Goal: Transaction & Acquisition: Purchase product/service

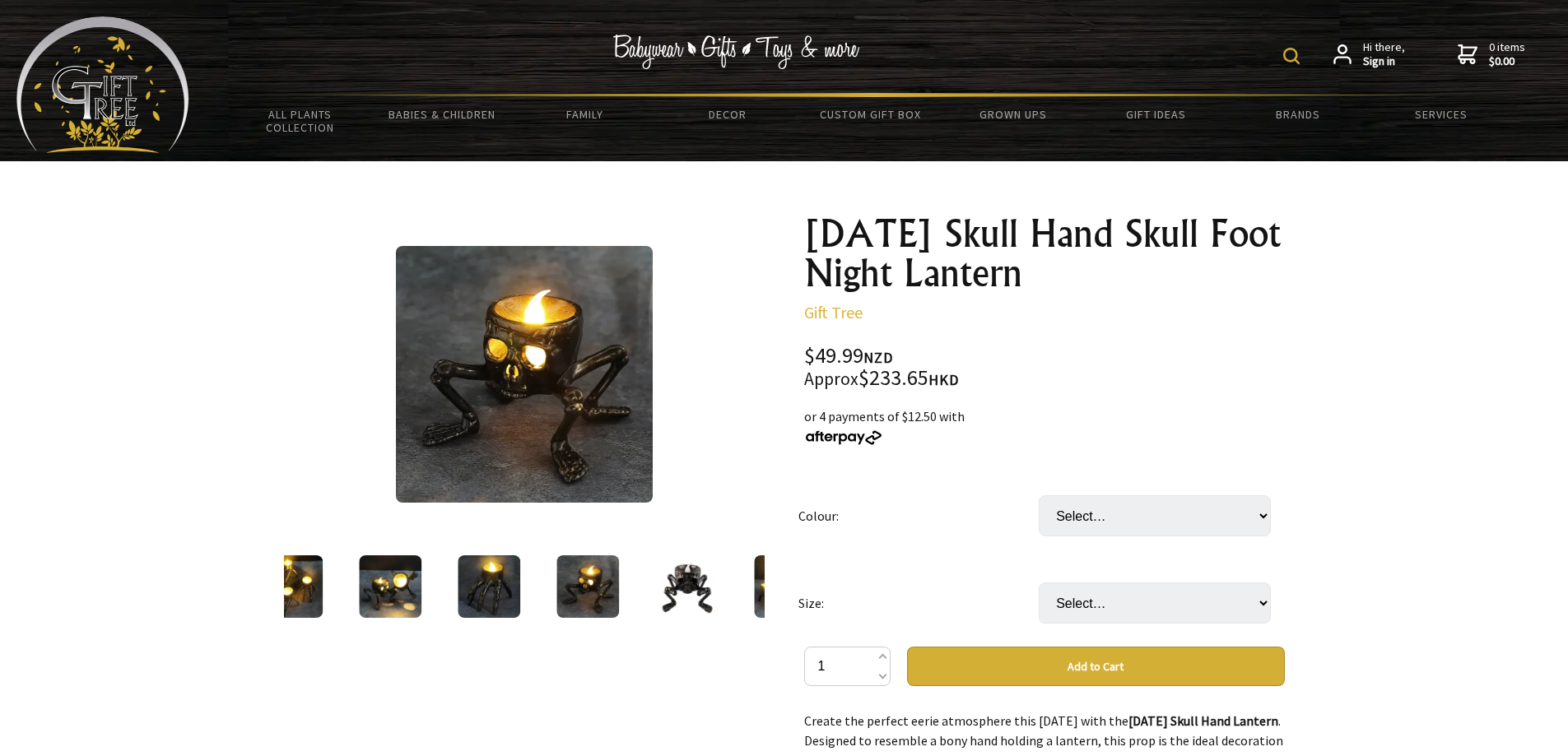
click at [837, 314] on link "Gift Tree" at bounding box center [833, 312] width 59 height 20
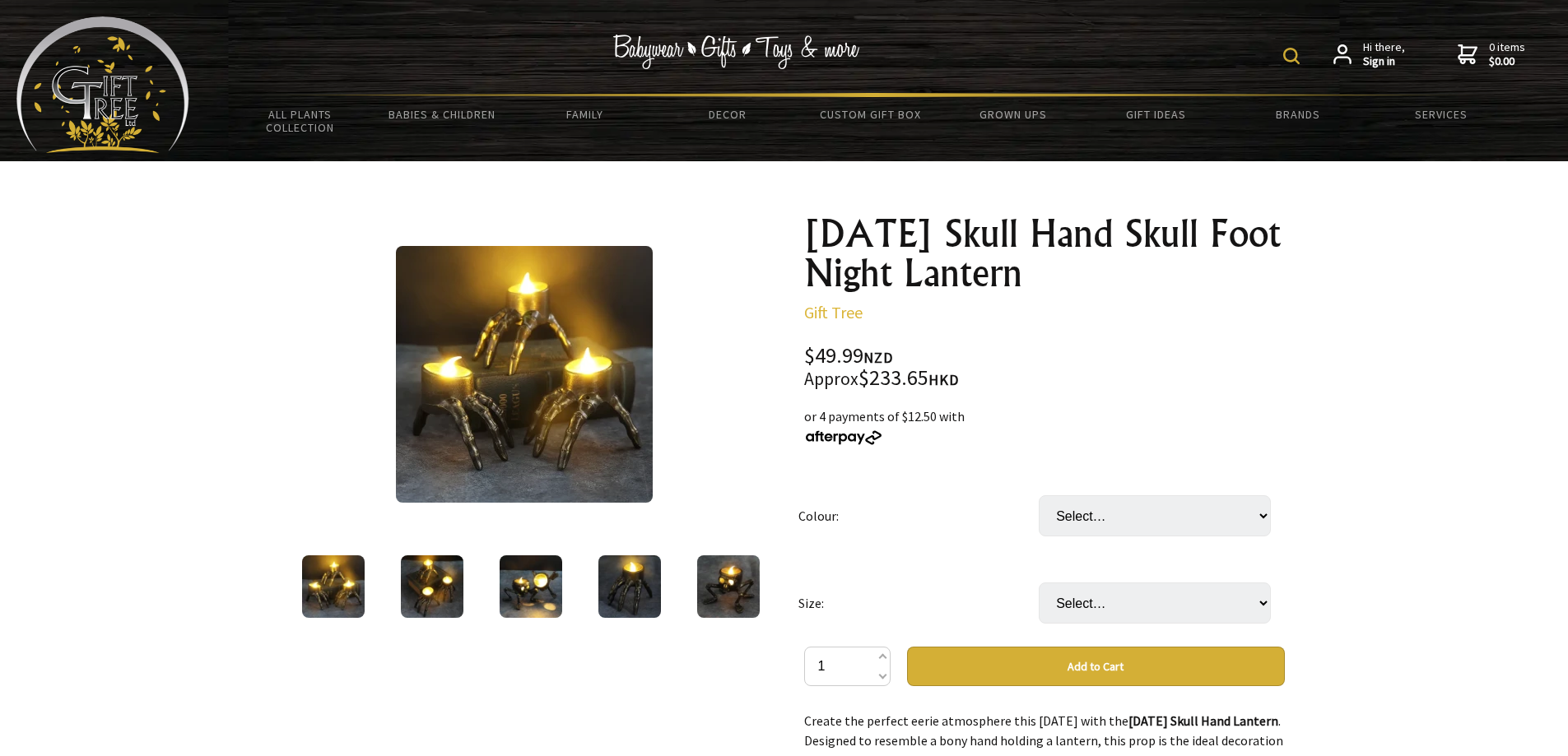
click at [735, 579] on img at bounding box center [728, 586] width 62 height 62
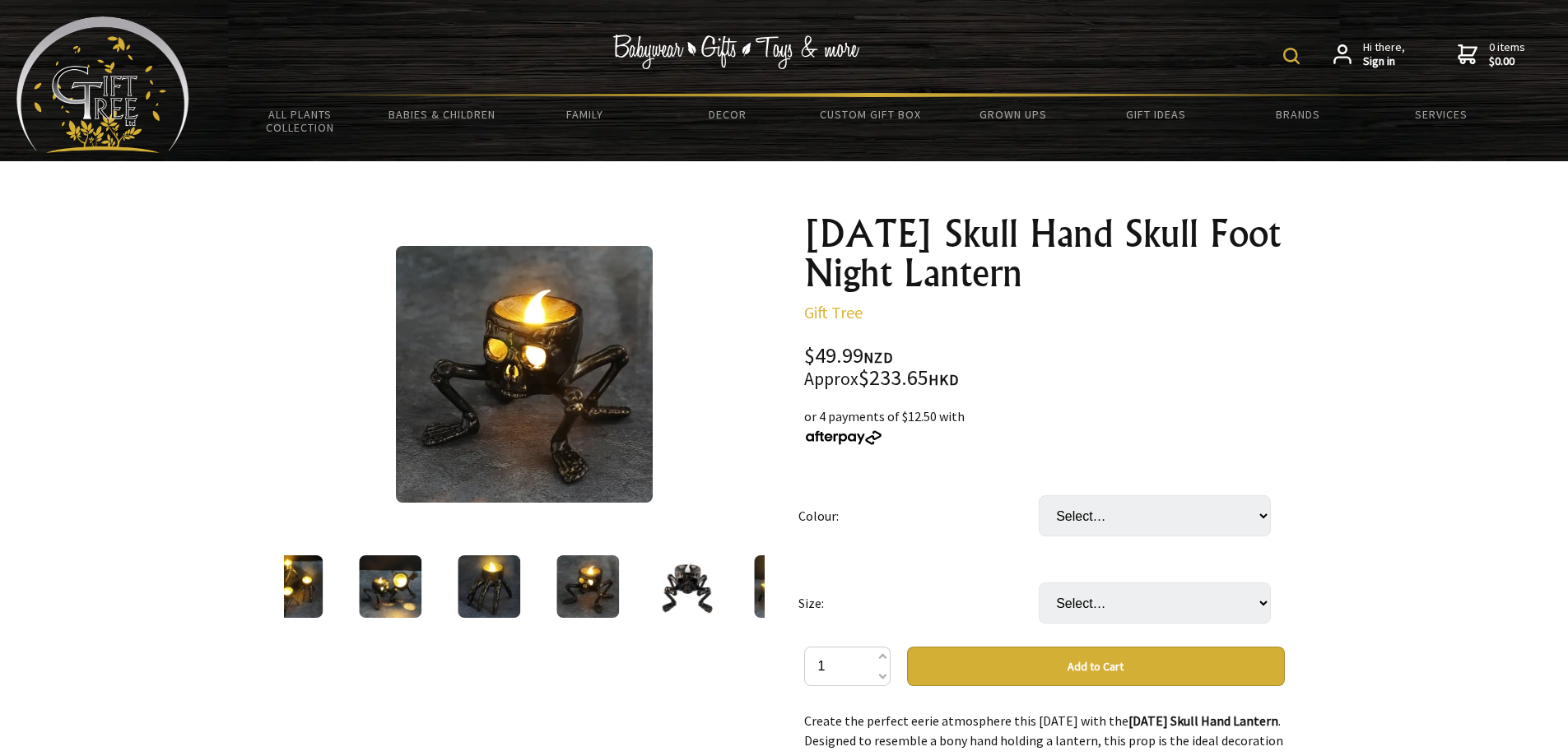
drag, startPoint x: 679, startPoint y: 588, endPoint x: 736, endPoint y: 649, distance: 83.5
click at [679, 589] on img at bounding box center [686, 586] width 62 height 62
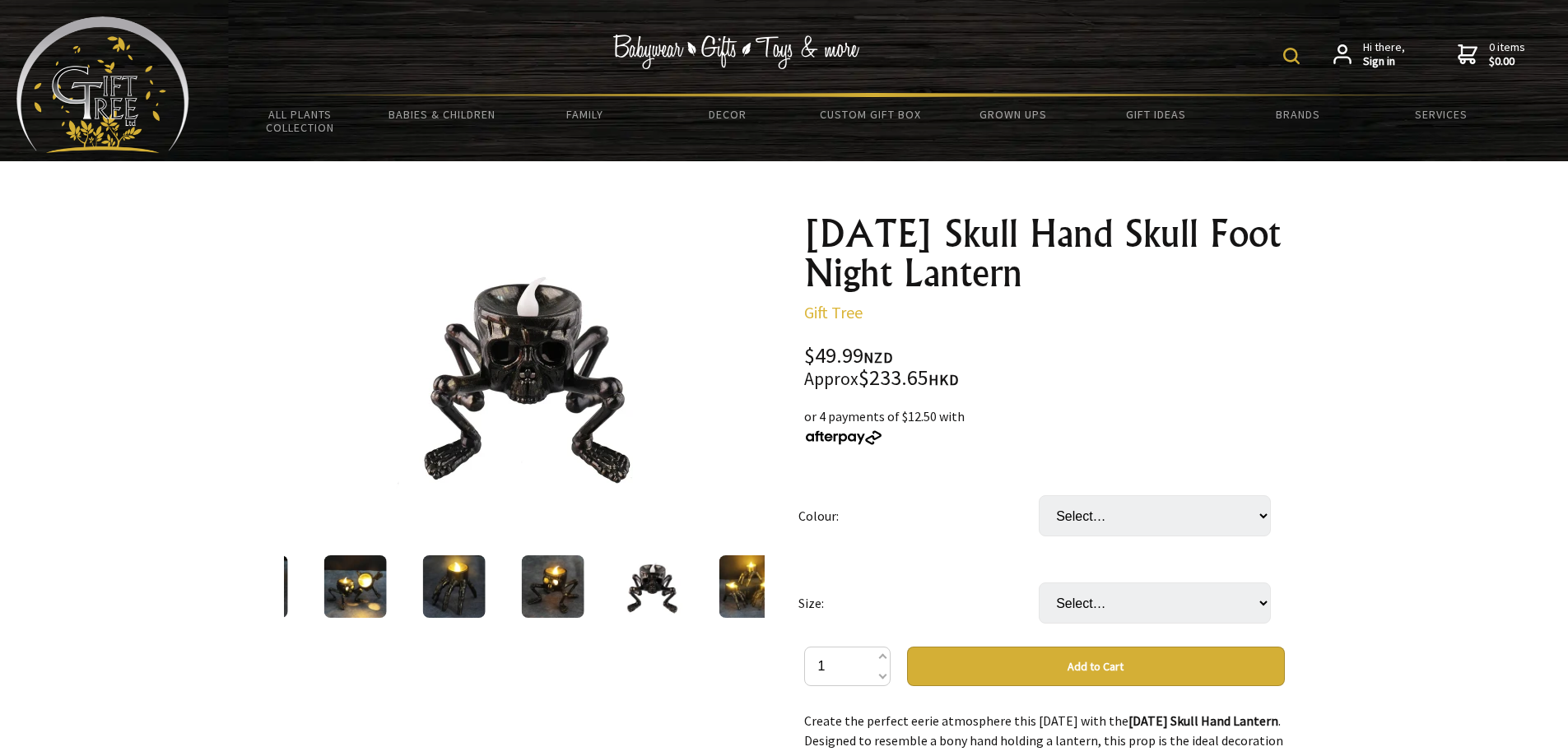
click at [524, 587] on img at bounding box center [552, 586] width 62 height 62
